Goal: Information Seeking & Learning: Find specific fact

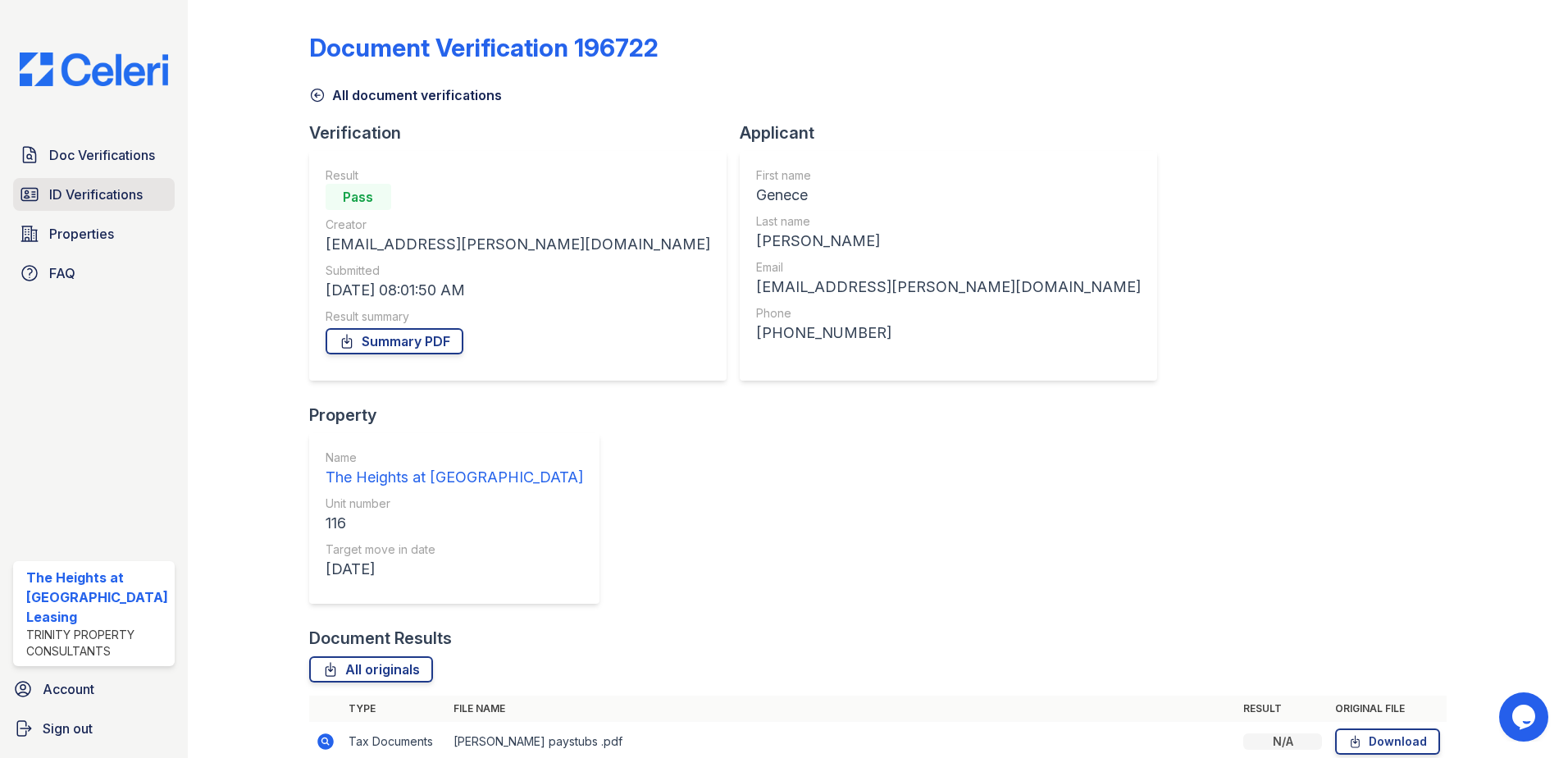
click at [107, 188] on span "ID Verifications" at bounding box center [95, 194] width 93 height 19
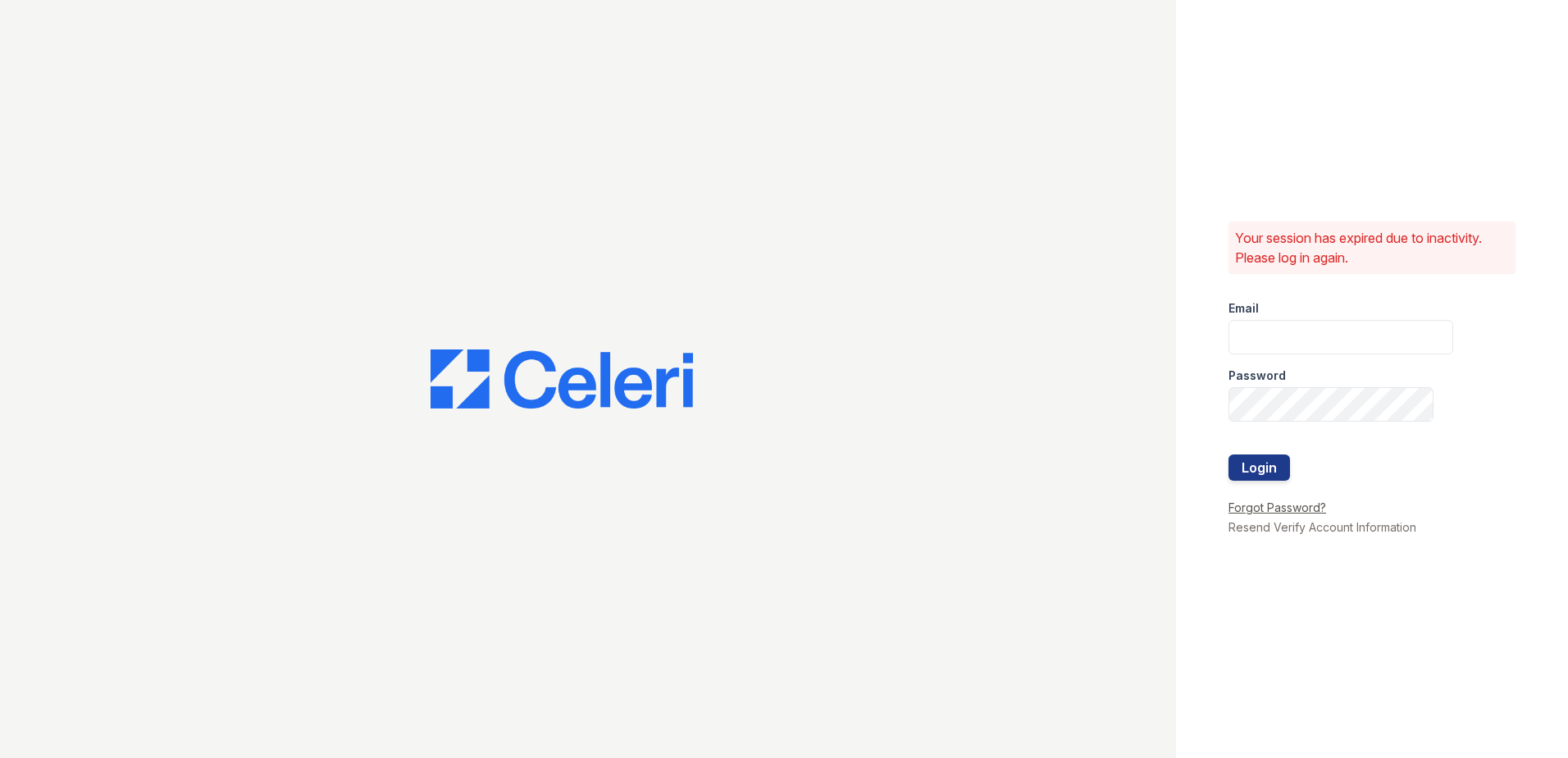
type input "[EMAIL_ADDRESS][DOMAIN_NAME]"
click at [1265, 461] on button "Login" at bounding box center [1259, 467] width 62 height 26
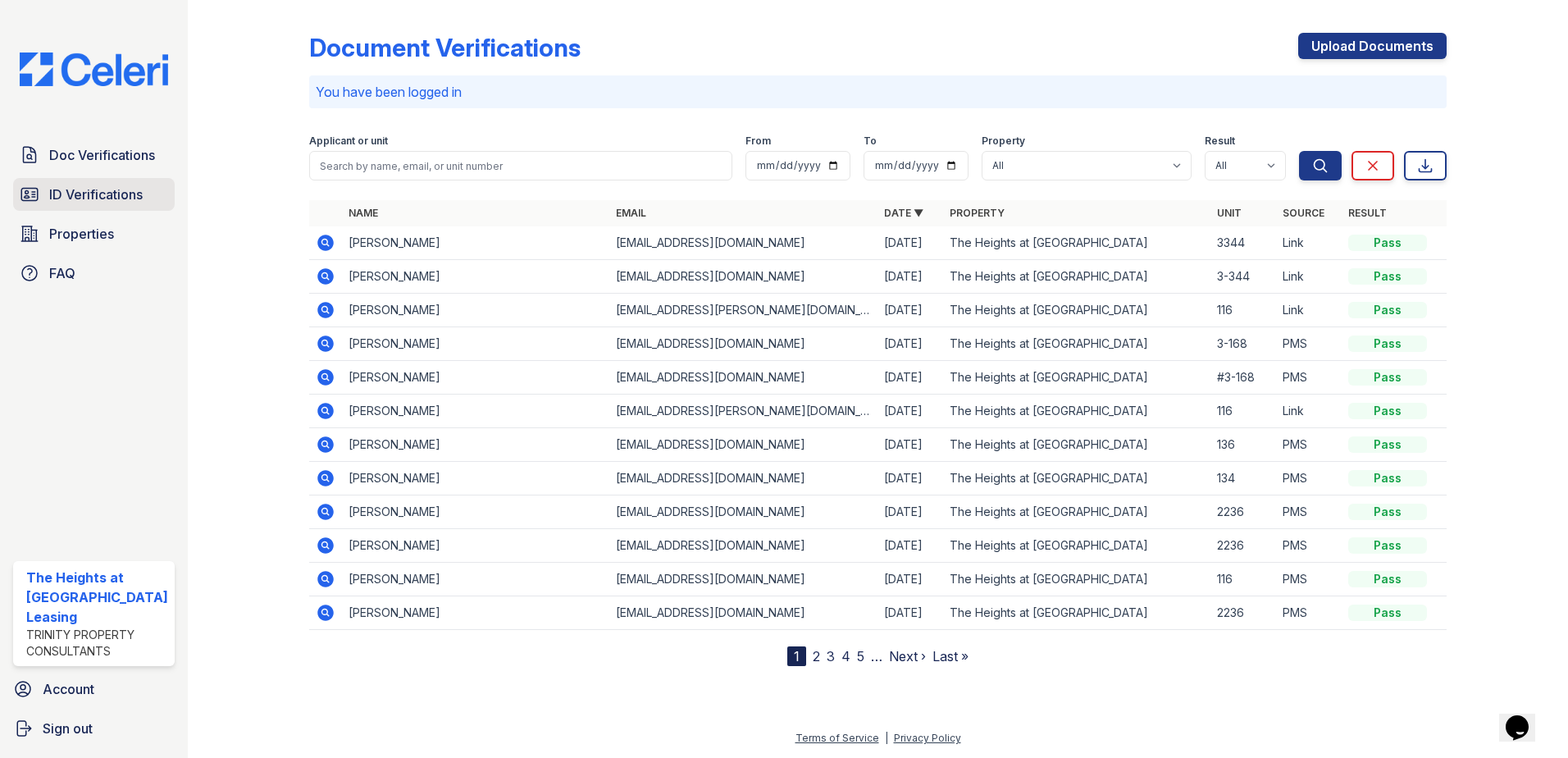
click at [104, 196] on span "ID Verifications" at bounding box center [95, 194] width 93 height 19
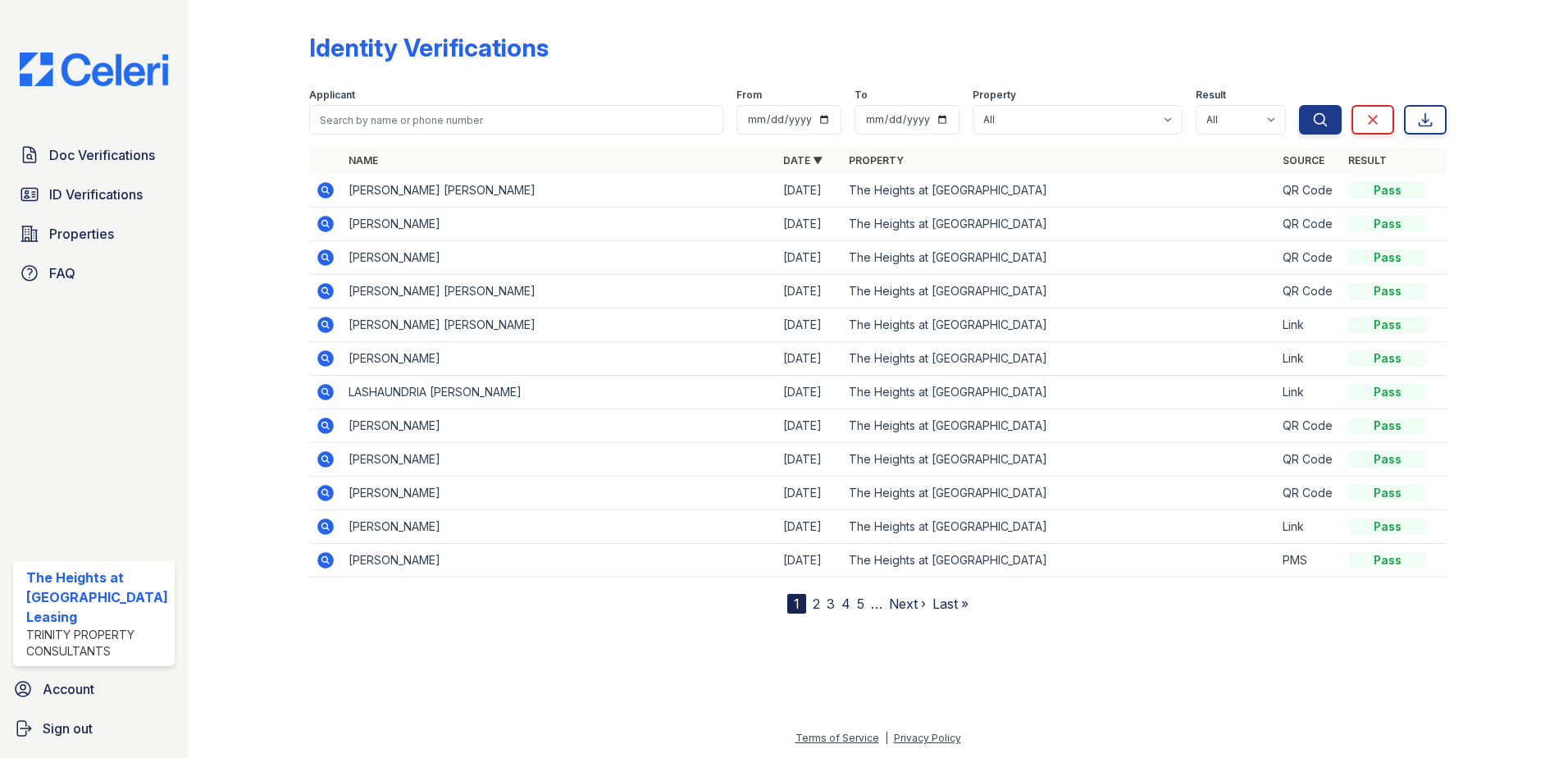
click at [324, 226] on icon at bounding box center [325, 223] width 16 height 16
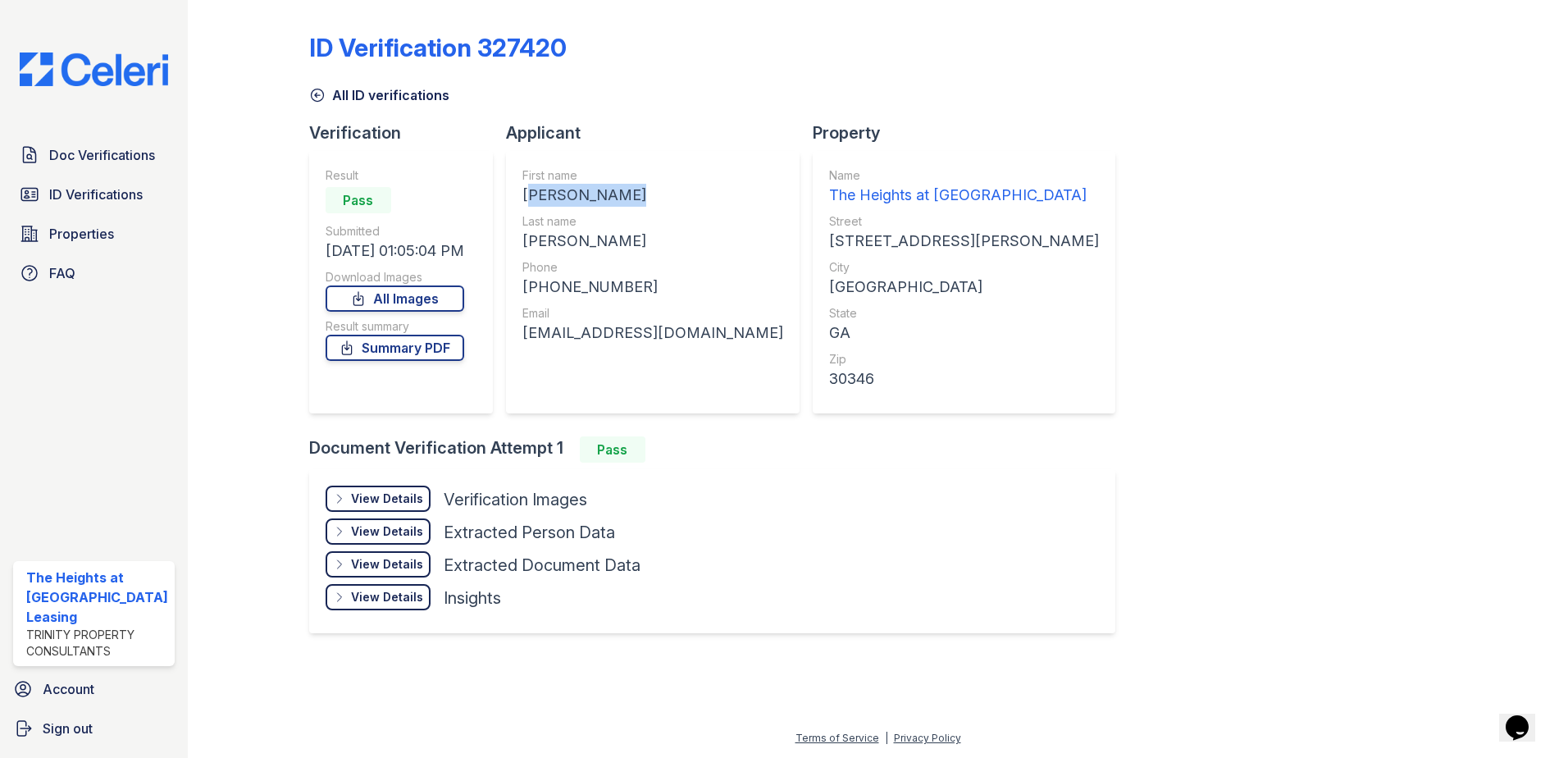
drag, startPoint x: 525, startPoint y: 194, endPoint x: 642, endPoint y: 203, distance: 117.3
click at [642, 203] on div "KEIDRA RENEE" at bounding box center [652, 195] width 261 height 23
copy div "KEIDRA RENEE"
click at [1274, 309] on div "ID Verification 327420 All ID verifications Verification Result Pass Submitted …" at bounding box center [877, 331] width 1138 height 649
drag, startPoint x: 518, startPoint y: 194, endPoint x: 645, endPoint y: 203, distance: 127.3
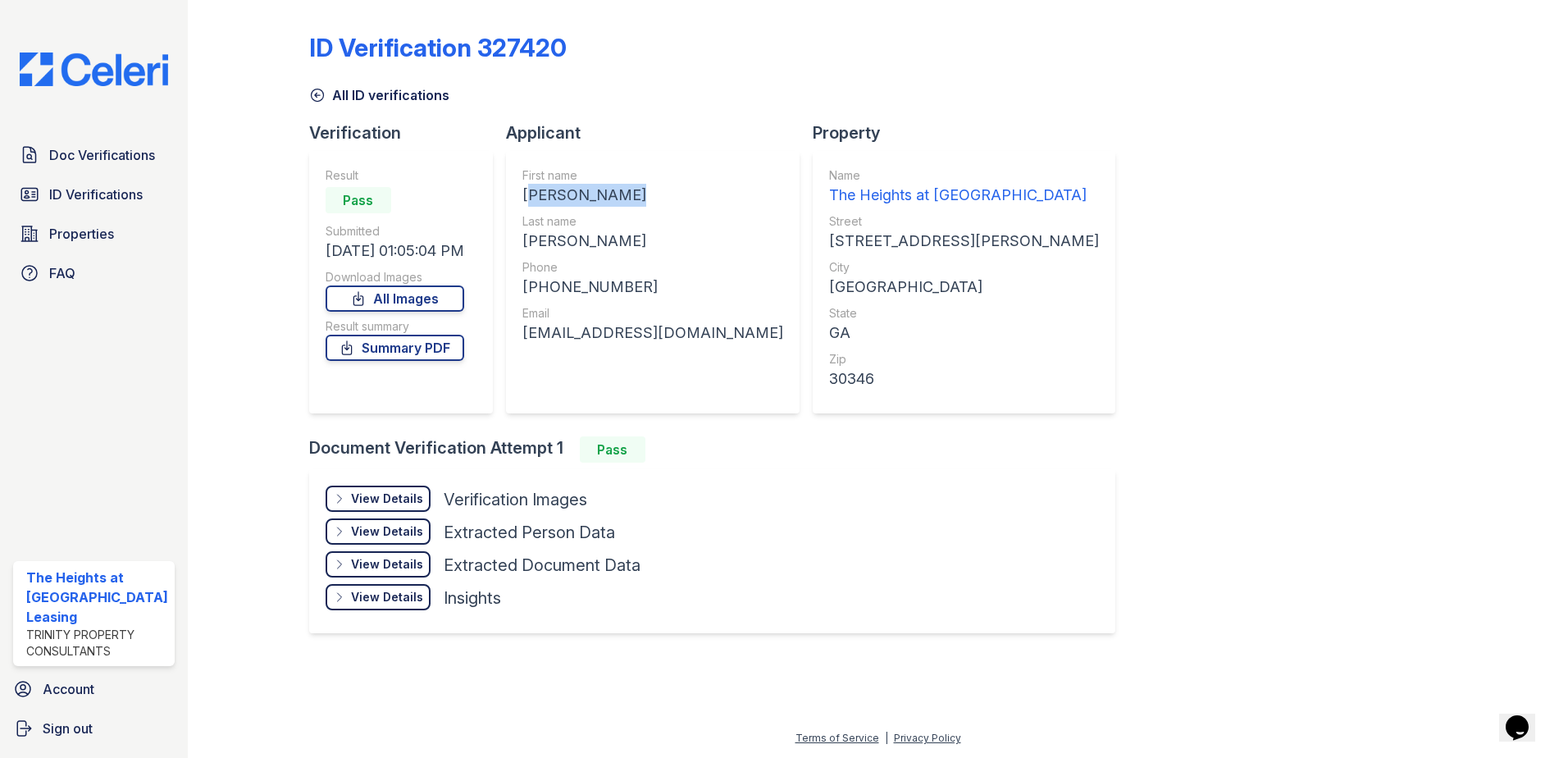
click at [645, 203] on div "First name KEIDRA RENEE Last name FLOYD Phone +12055143325 Email keidrafloyd@gm…" at bounding box center [652, 282] width 293 height 263
copy div "KEIDRA RENEE"
drag, startPoint x: 505, startPoint y: 244, endPoint x: 574, endPoint y: 237, distance: 69.4
click at [574, 237] on div "Verification Result Pass Submitted 09/26/25 01:05:04 PM Download Images All Ima…" at bounding box center [719, 278] width 820 height 315
drag, startPoint x: 574, startPoint y: 237, endPoint x: 609, endPoint y: 254, distance: 38.9
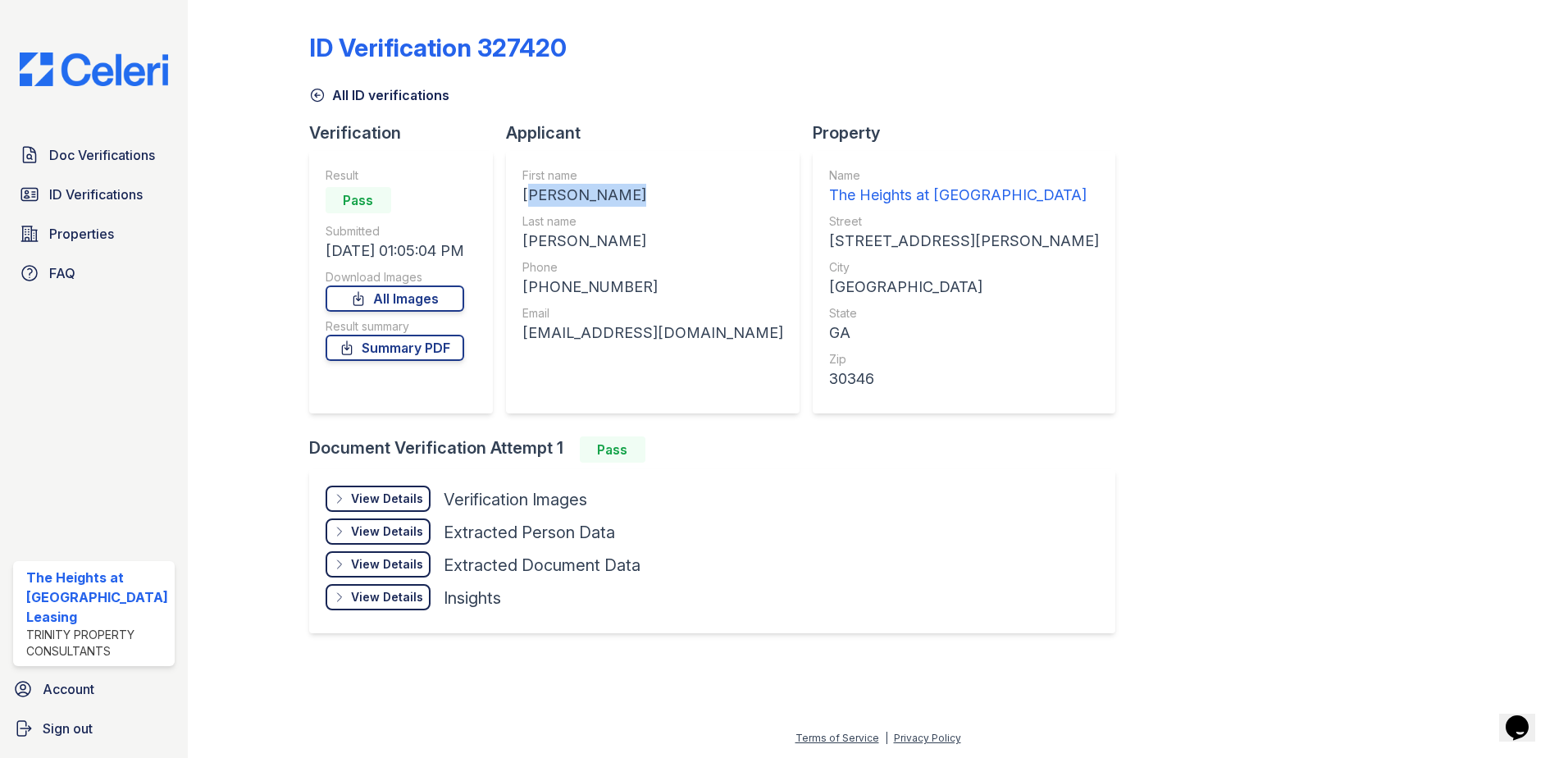
click at [615, 251] on div "FLOYD" at bounding box center [652, 241] width 261 height 23
drag, startPoint x: 571, startPoint y: 240, endPoint x: 518, endPoint y: 240, distance: 53.0
click at [518, 240] on div "First name KEIDRA RENEE Last name FLOYD Phone +12055143325 Email keidrafloyd@gm…" at bounding box center [652, 282] width 293 height 263
copy div "FLOYD"
drag, startPoint x: 541, startPoint y: 284, endPoint x: 640, endPoint y: 285, distance: 99.0
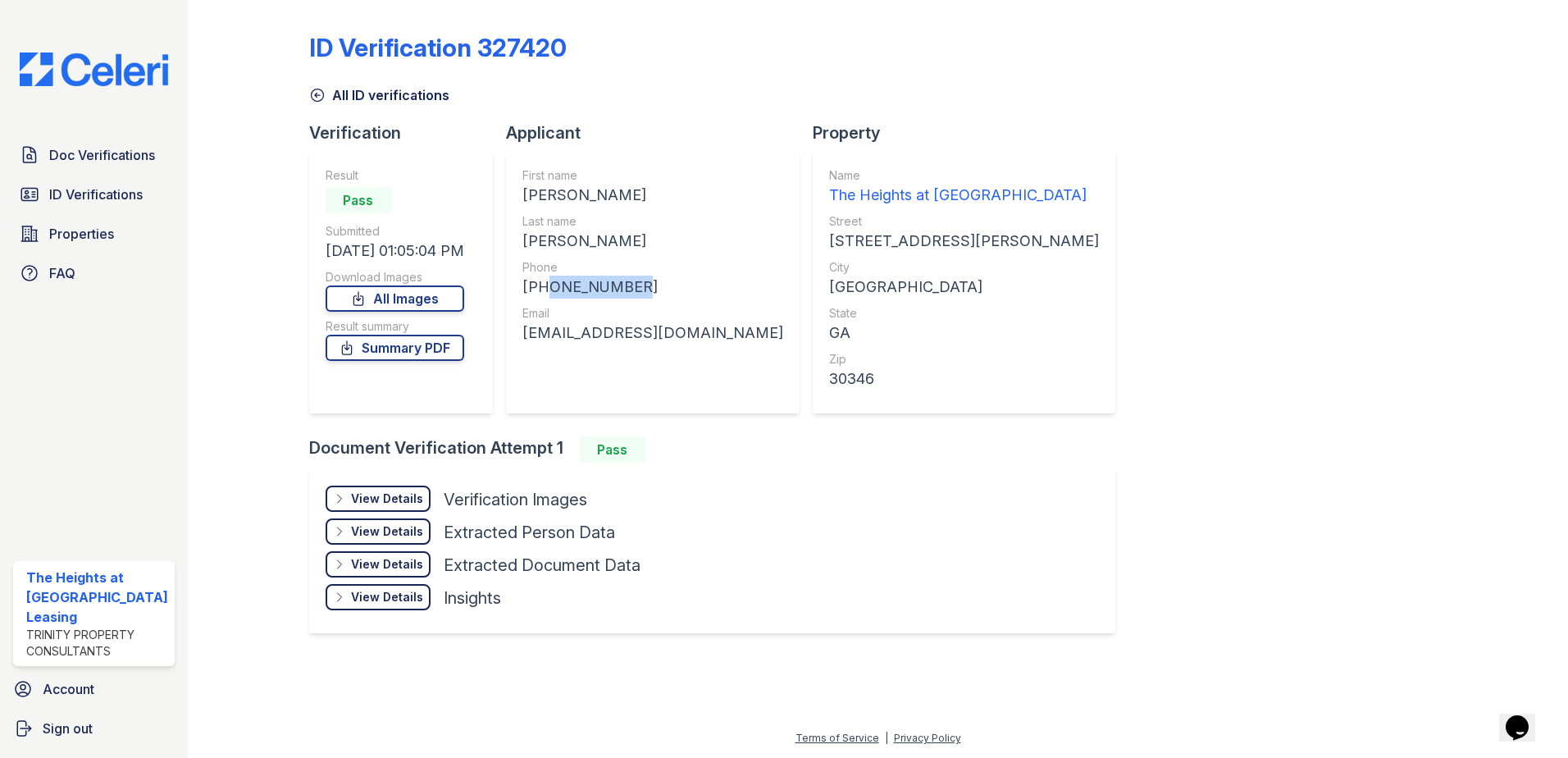
click at [640, 285] on div "+12055143325" at bounding box center [652, 287] width 261 height 23
copy div "2055143325"
drag, startPoint x: 525, startPoint y: 341, endPoint x: 685, endPoint y: 330, distance: 160.4
click at [685, 330] on div "keidrafloyd@gmail.com" at bounding box center [652, 333] width 261 height 23
copy div "keidrafloyd@gmail.com"
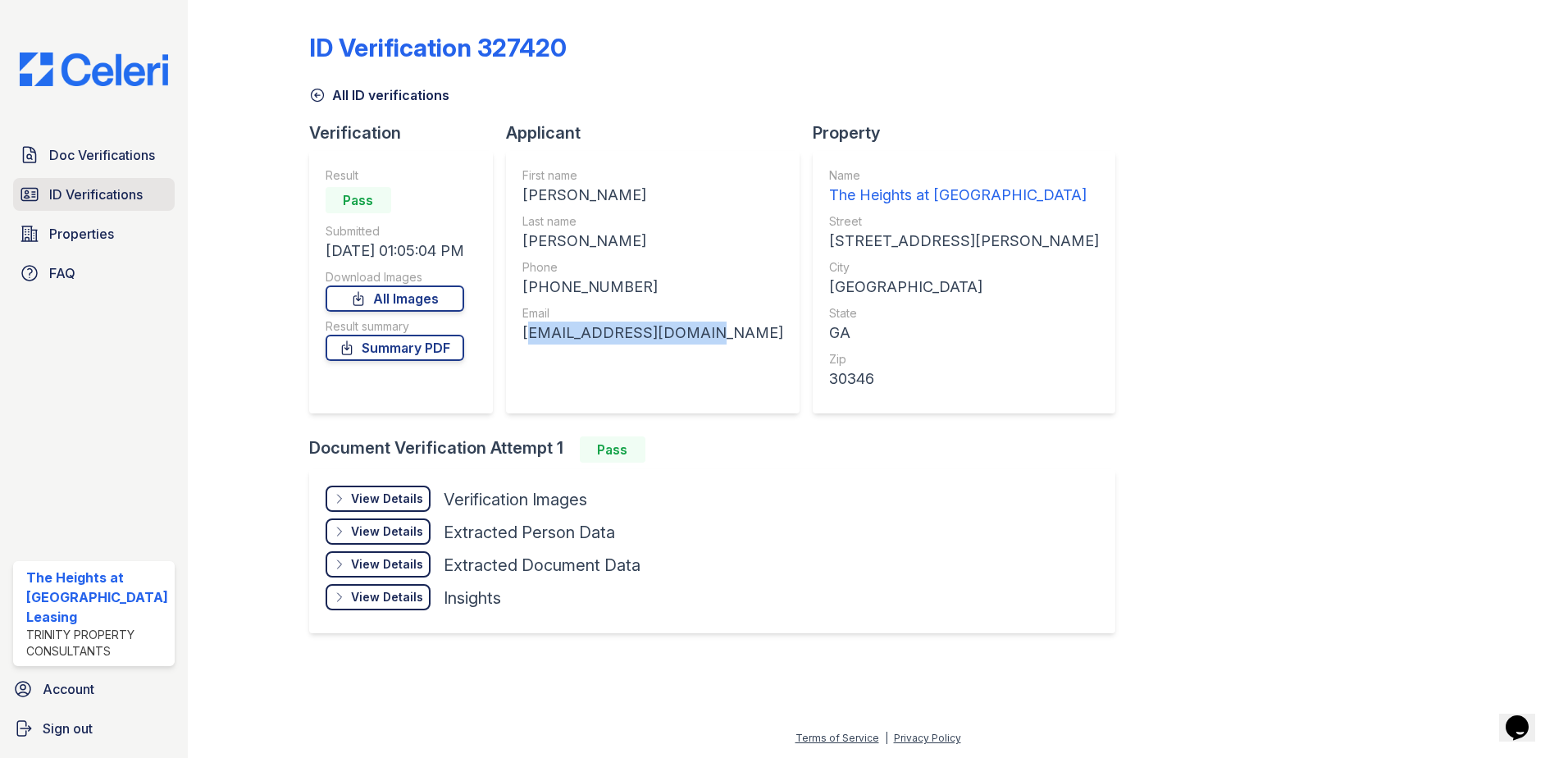
click at [81, 187] on span "ID Verifications" at bounding box center [95, 194] width 93 height 19
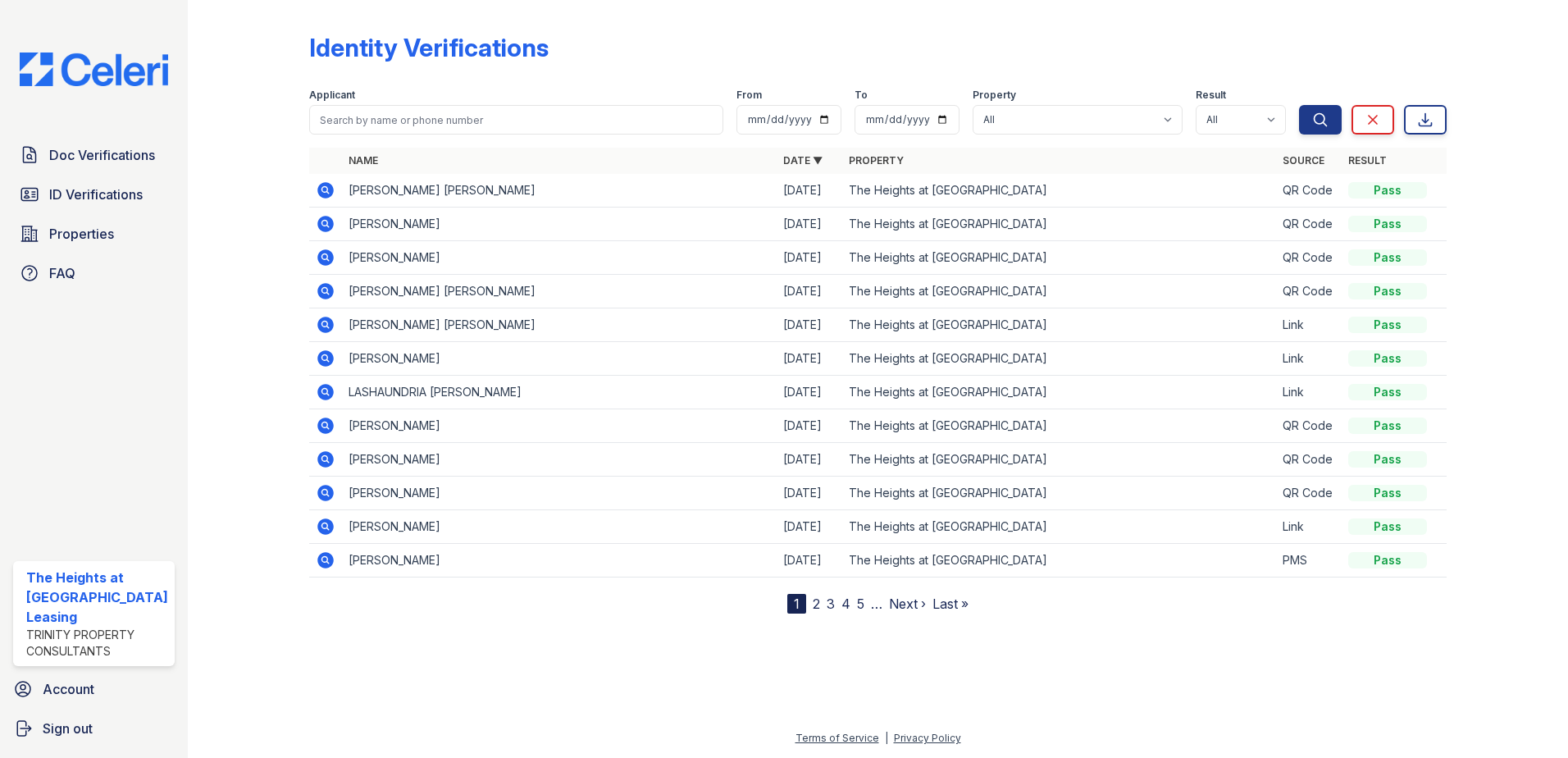
click at [328, 188] on icon at bounding box center [325, 190] width 16 height 16
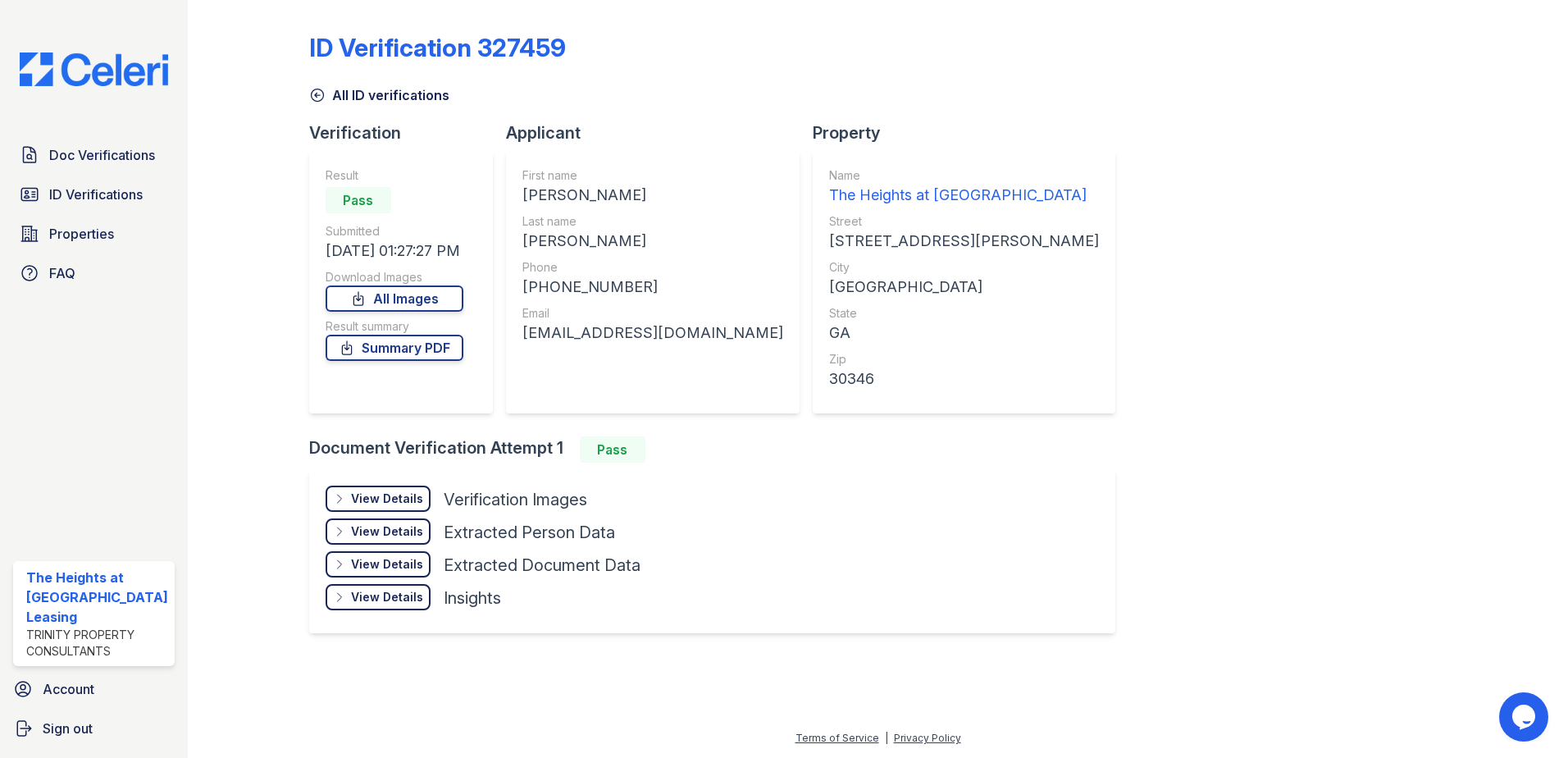
drag, startPoint x: 524, startPoint y: 193, endPoint x: 634, endPoint y: 196, distance: 110.0
click at [634, 196] on div "[PERSON_NAME]" at bounding box center [652, 195] width 261 height 23
copy div "[PERSON_NAME]"
drag, startPoint x: 531, startPoint y: 239, endPoint x: 555, endPoint y: 239, distance: 24.0
click at [555, 239] on div "[PERSON_NAME]" at bounding box center [652, 241] width 261 height 23
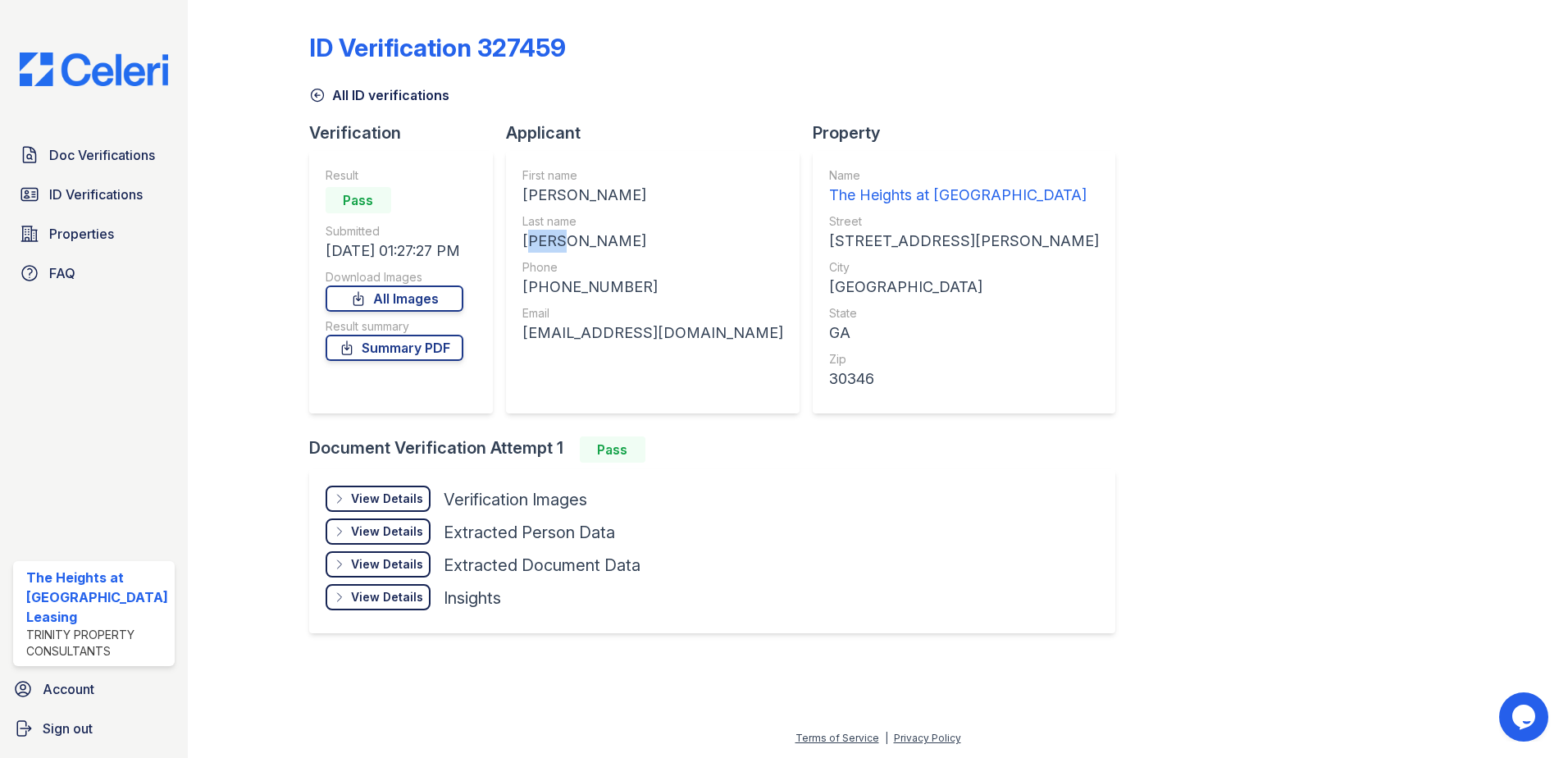
drag, startPoint x: 555, startPoint y: 239, endPoint x: 572, endPoint y: 247, distance: 18.8
click at [572, 247] on div "[PERSON_NAME]" at bounding box center [652, 241] width 261 height 23
copy div "[PERSON_NAME]"
drag, startPoint x: 535, startPoint y: 284, endPoint x: 644, endPoint y: 284, distance: 109.0
click at [644, 284] on div "[PHONE_NUMBER]" at bounding box center [652, 287] width 261 height 23
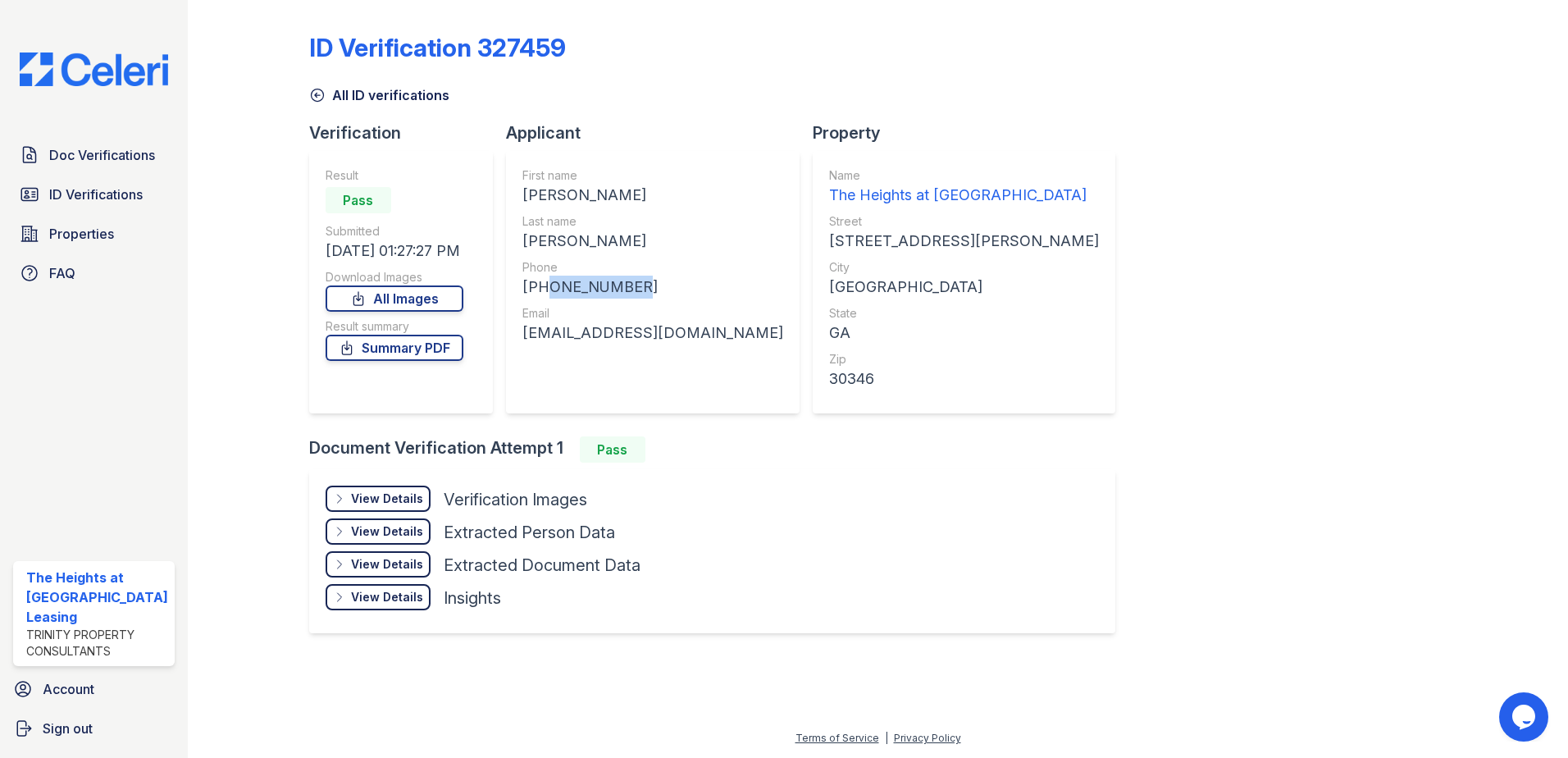
copy div "8633070312"
drag, startPoint x: 525, startPoint y: 334, endPoint x: 703, endPoint y: 338, distance: 178.0
click at [703, 338] on div "First name [PERSON_NAME] Last name [PERSON_NAME] Phone [PHONE_NUMBER] Email [EM…" at bounding box center [652, 282] width 293 height 263
copy div "[EMAIL_ADDRESS][DOMAIN_NAME]"
